Goal: Task Accomplishment & Management: Complete application form

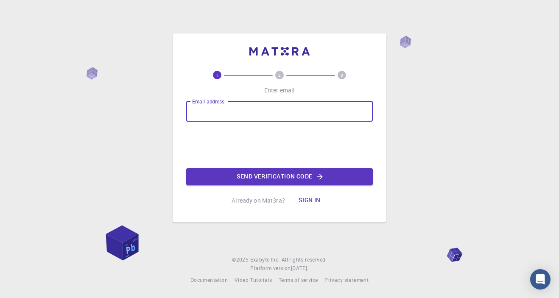
click at [322, 113] on input "Email address" at bounding box center [279, 111] width 187 height 20
type input "[EMAIL_ADDRESS][DOMAIN_NAME]"
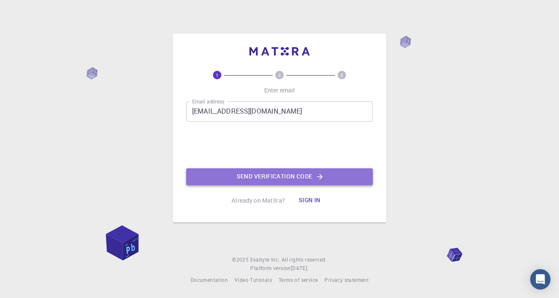
click at [226, 175] on button "Send verification code" at bounding box center [279, 176] width 187 height 17
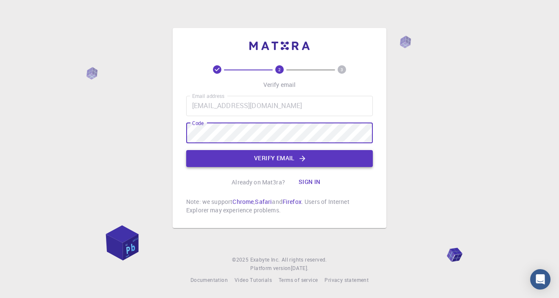
click at [234, 156] on button "Verify email" at bounding box center [279, 158] width 187 height 17
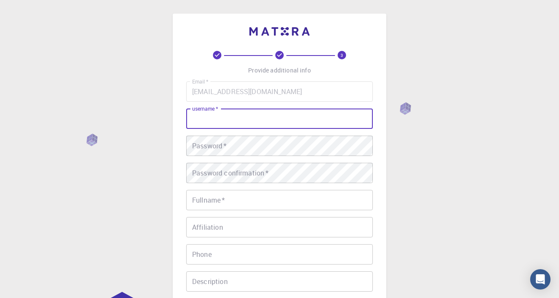
click at [320, 125] on input "username   *" at bounding box center [279, 119] width 187 height 20
type input "y"
type input "yueyao_f"
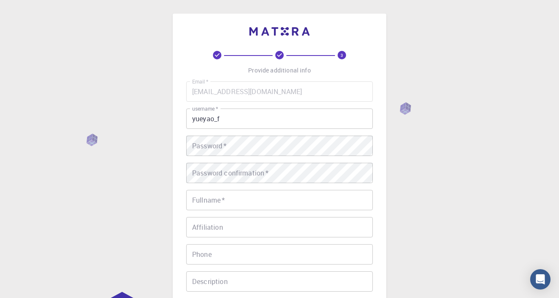
click at [481, 145] on div "3 Provide additional info Email   * [EMAIL_ADDRESS][DOMAIN_NAME] Email   * user…" at bounding box center [279, 216] width 559 height 432
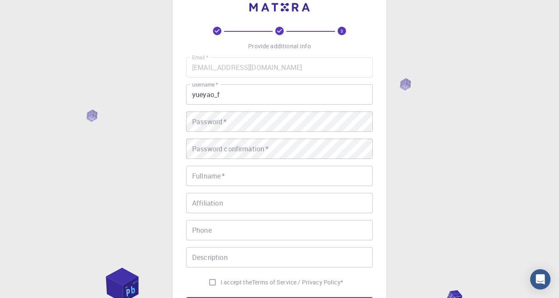
scroll to position [25, 0]
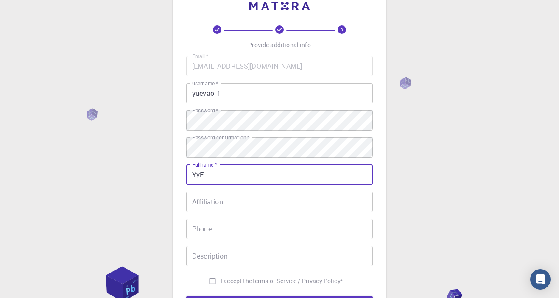
type input "YyF"
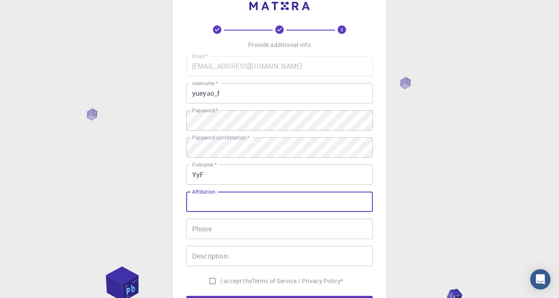
click at [234, 204] on input "Affiliation" at bounding box center [279, 202] width 187 height 20
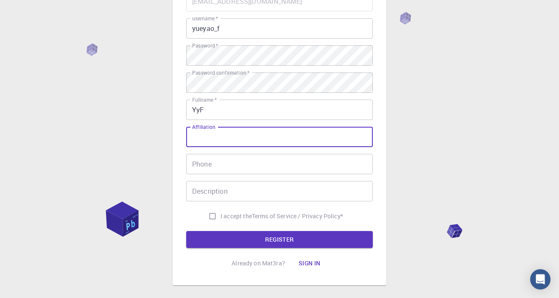
scroll to position [97, 0]
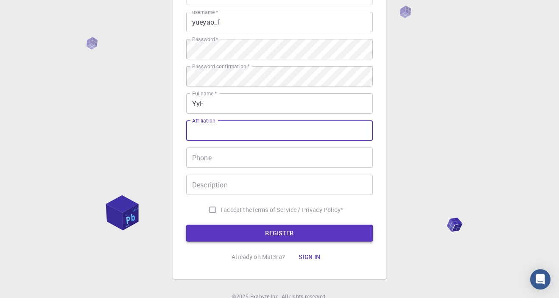
click at [231, 232] on button "REGISTER" at bounding box center [279, 233] width 187 height 17
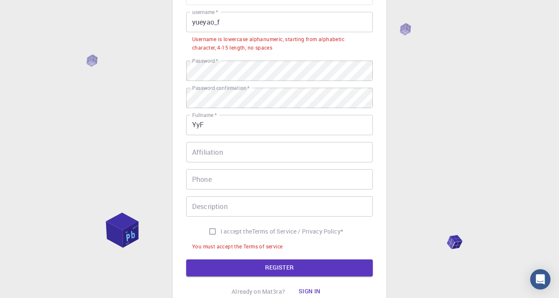
click at [230, 228] on span "I accept the" at bounding box center [235, 231] width 31 height 8
click at [220, 228] on input "I accept the Terms of Service / Privacy Policy *" at bounding box center [212, 231] width 16 height 16
checkbox input "true"
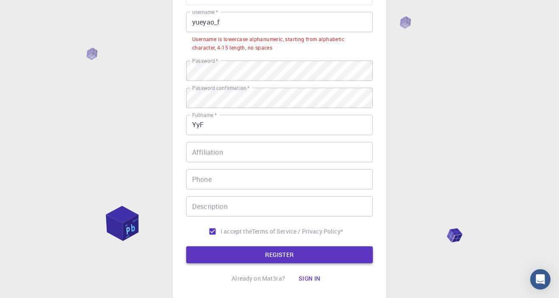
click at [226, 251] on button "REGISTER" at bounding box center [279, 254] width 187 height 17
click at [273, 251] on button "REGISTER" at bounding box center [279, 254] width 187 height 17
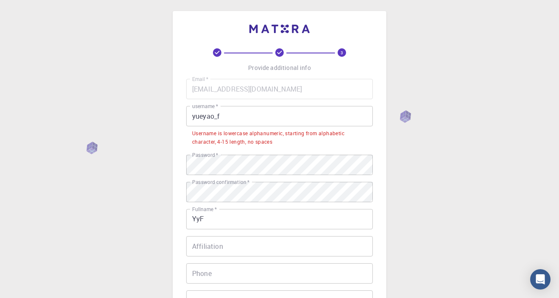
scroll to position [0, 0]
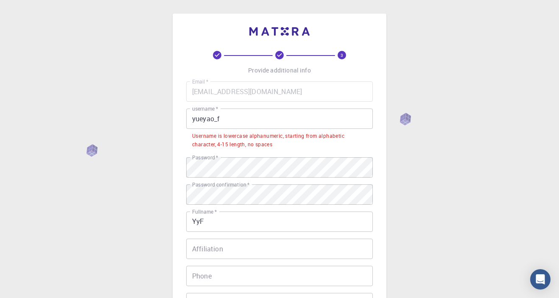
click at [309, 123] on input "yueyao_f" at bounding box center [279, 119] width 187 height 20
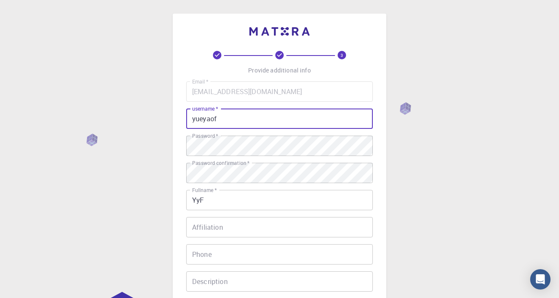
scroll to position [134, 0]
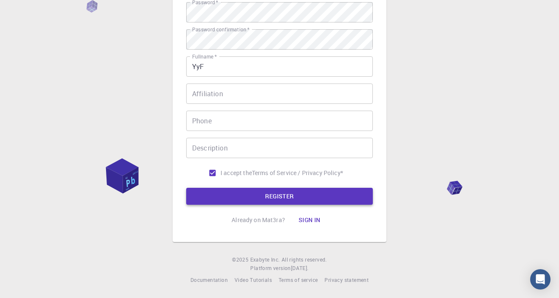
type input "yueyaof"
click at [235, 197] on button "REGISTER" at bounding box center [279, 196] width 187 height 17
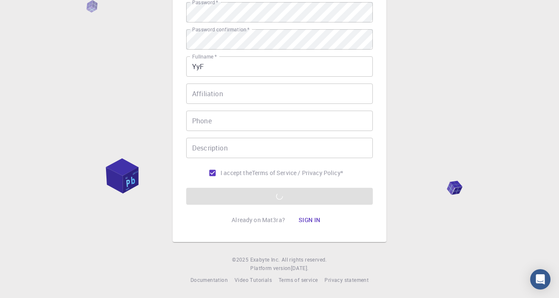
click at [487, 80] on div "3 Provide additional info Email   * [EMAIL_ADDRESS][DOMAIN_NAME] Email   * user…" at bounding box center [279, 82] width 559 height 432
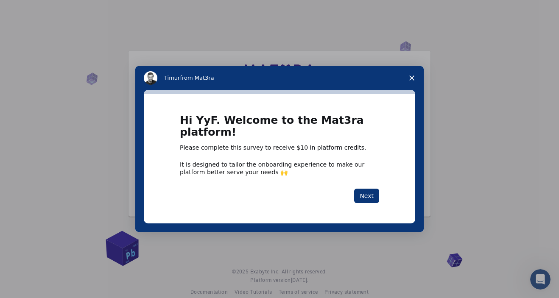
click at [456, 103] on div "Intercom messenger" at bounding box center [279, 149] width 559 height 298
click at [413, 81] on polygon "Close survey" at bounding box center [411, 77] width 5 height 5
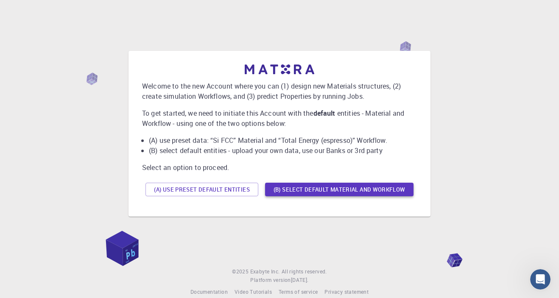
click at [287, 193] on button "(B) Select default material and workflow" at bounding box center [339, 190] width 148 height 14
